Goal: Task Accomplishment & Management: Manage account settings

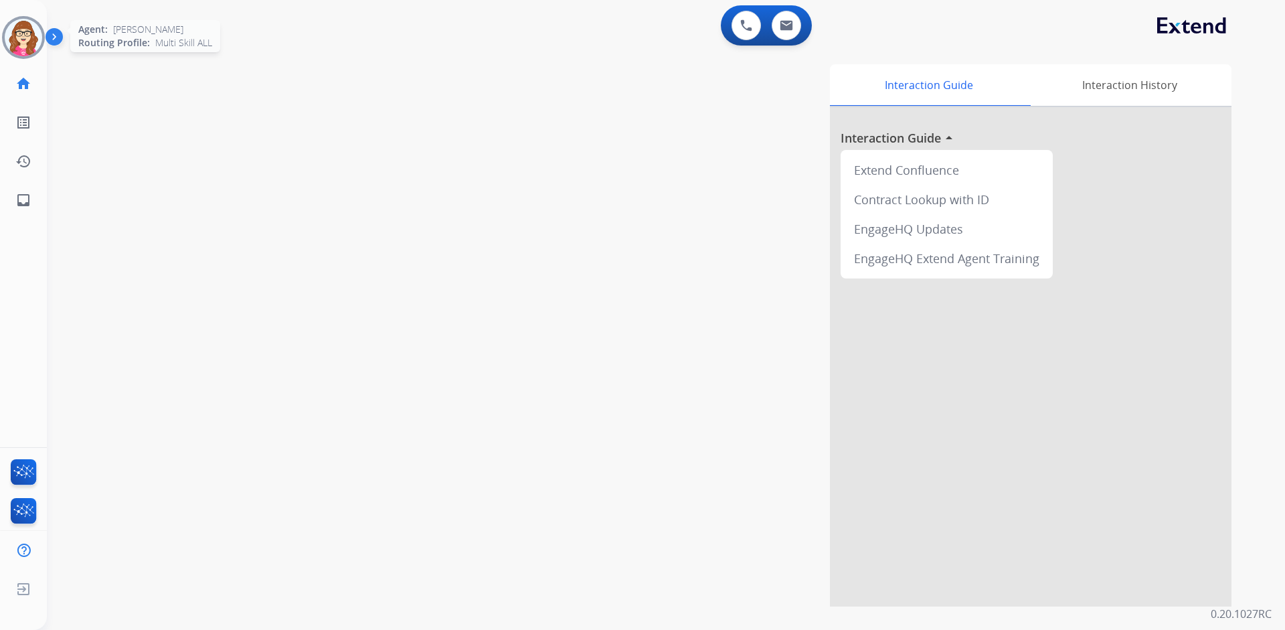
click at [25, 43] on img at bounding box center [23, 37] width 37 height 37
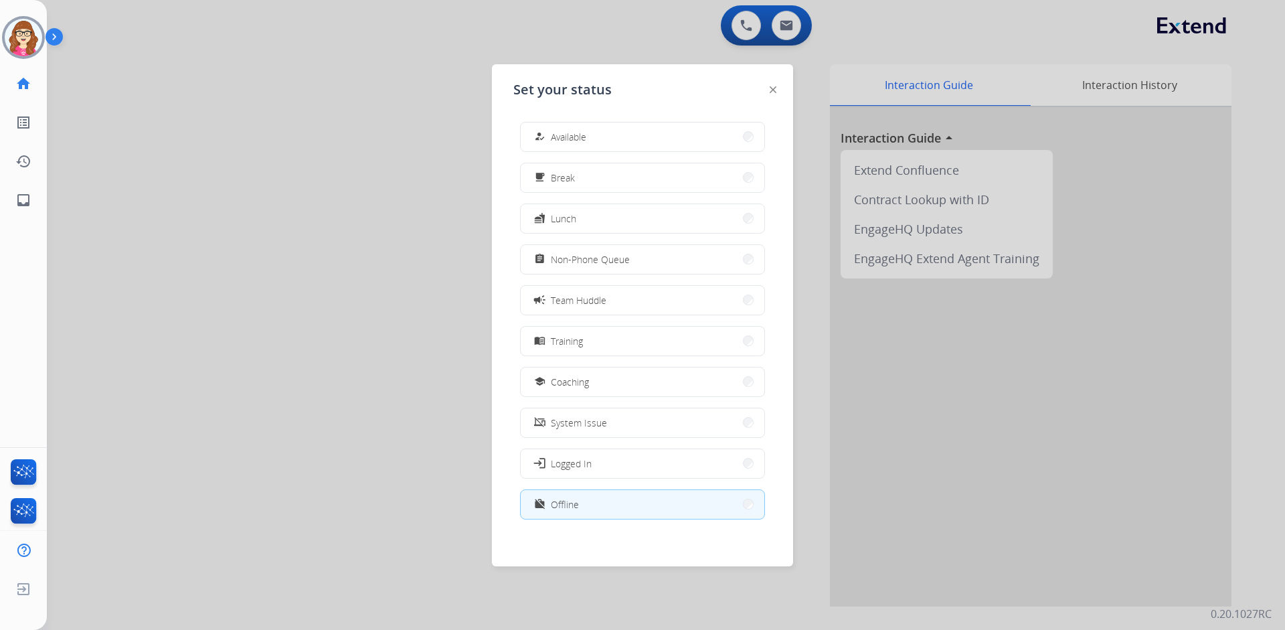
click at [604, 505] on button "work_off Offline" at bounding box center [643, 504] width 244 height 29
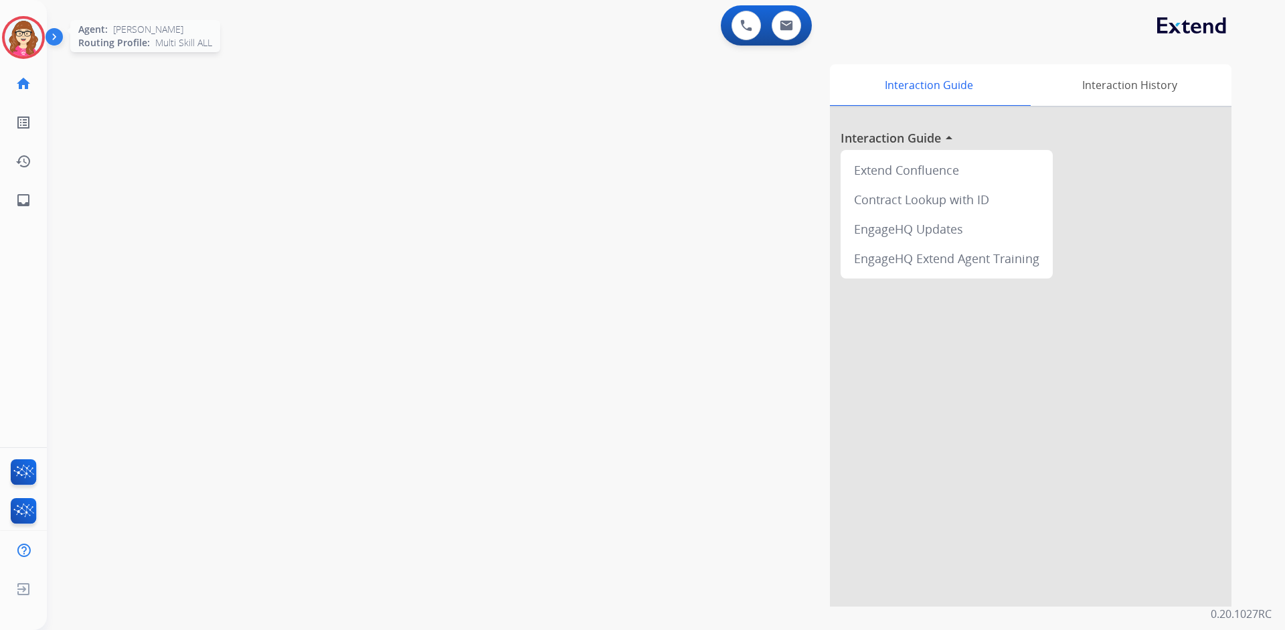
click at [35, 42] on img at bounding box center [23, 37] width 37 height 37
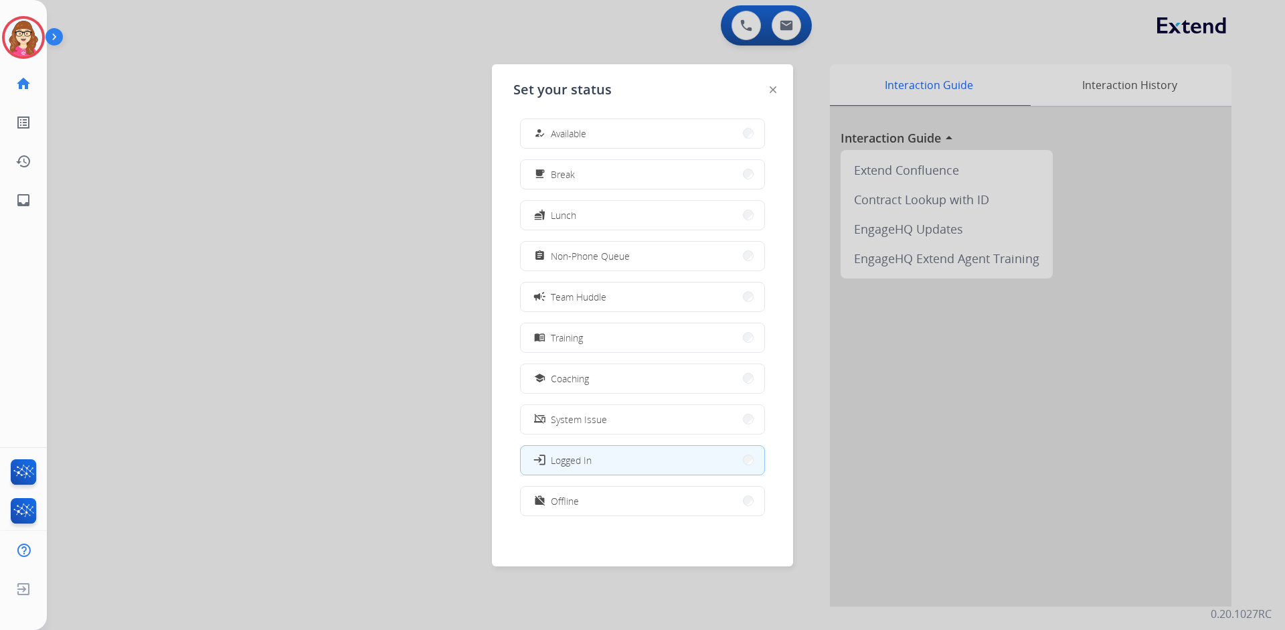
scroll to position [4, 0]
click at [608, 491] on button "work_off Offline" at bounding box center [643, 500] width 244 height 29
